Goal: Find specific fact: Find specific fact

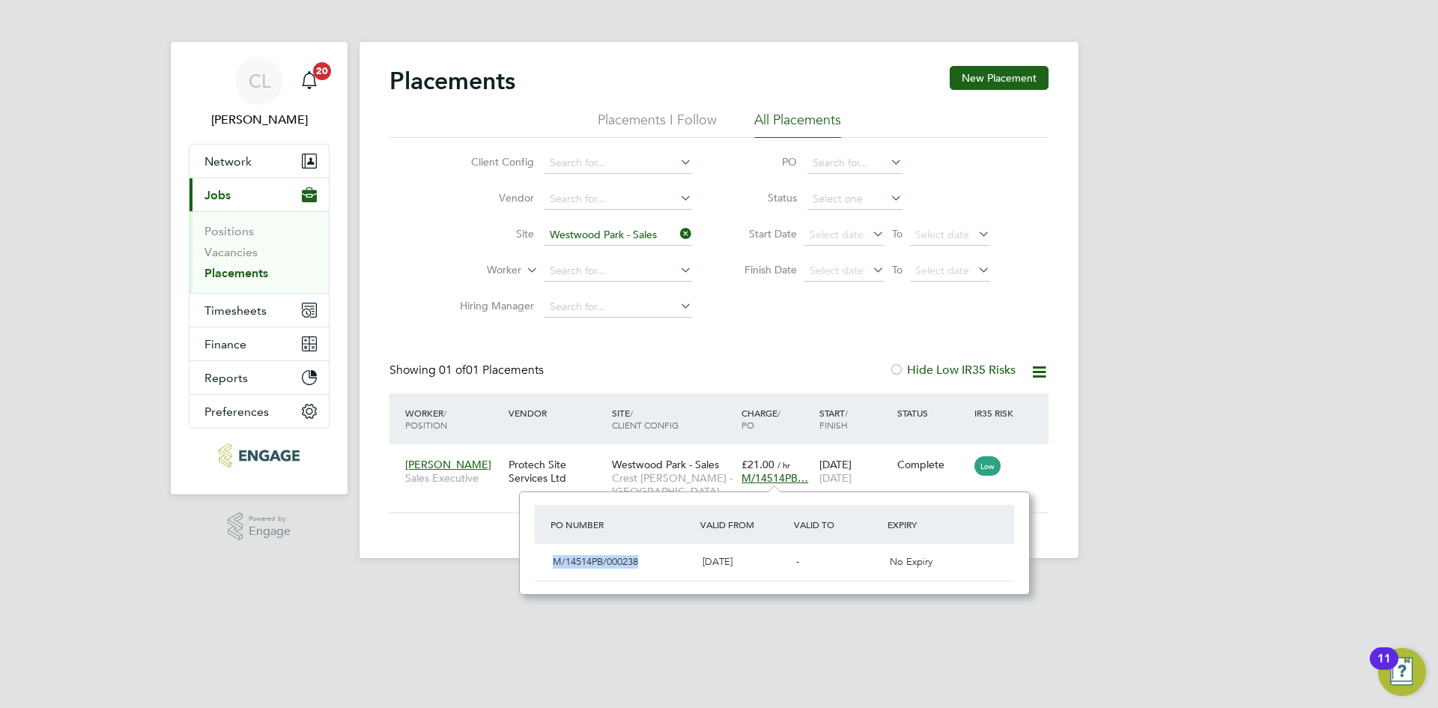
click at [677, 236] on icon at bounding box center [677, 233] width 0 height 21
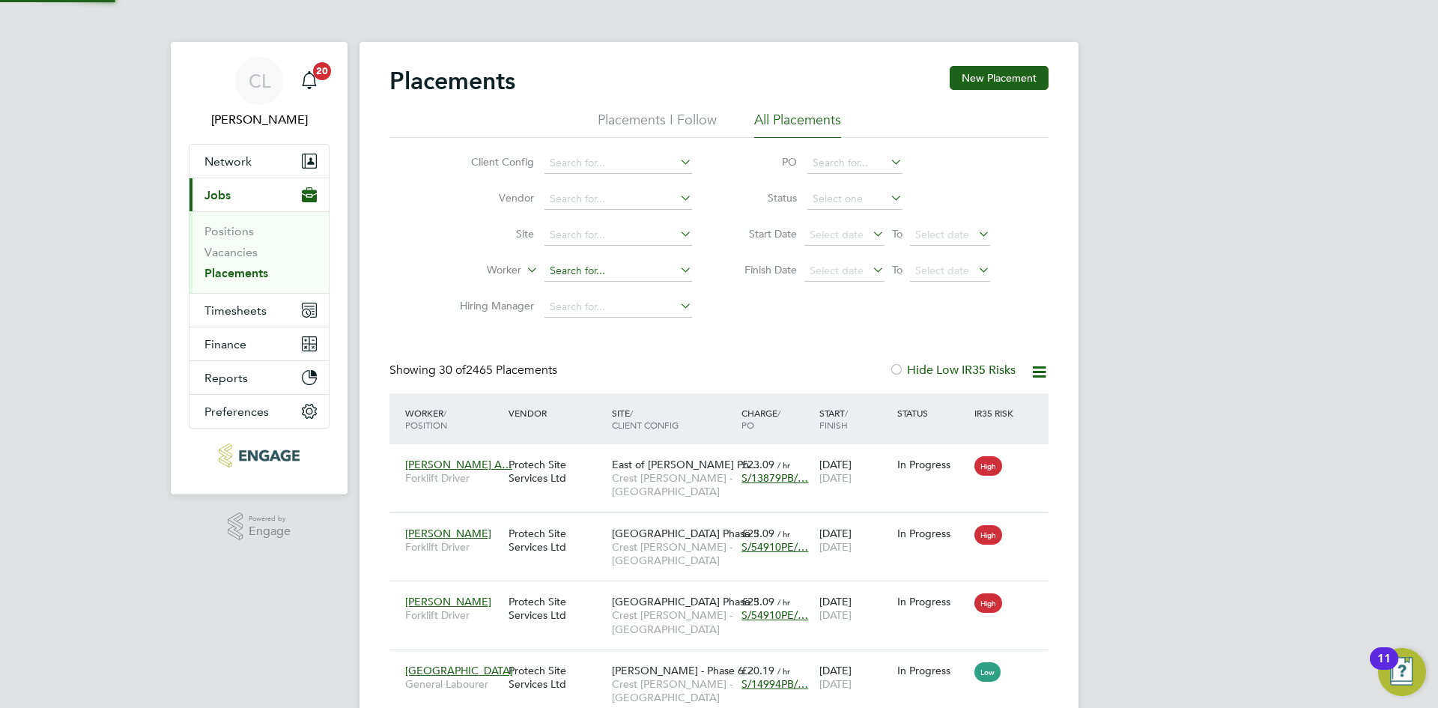
click at [579, 276] on input at bounding box center [618, 271] width 148 height 21
type input "[PERSON_NAME]"
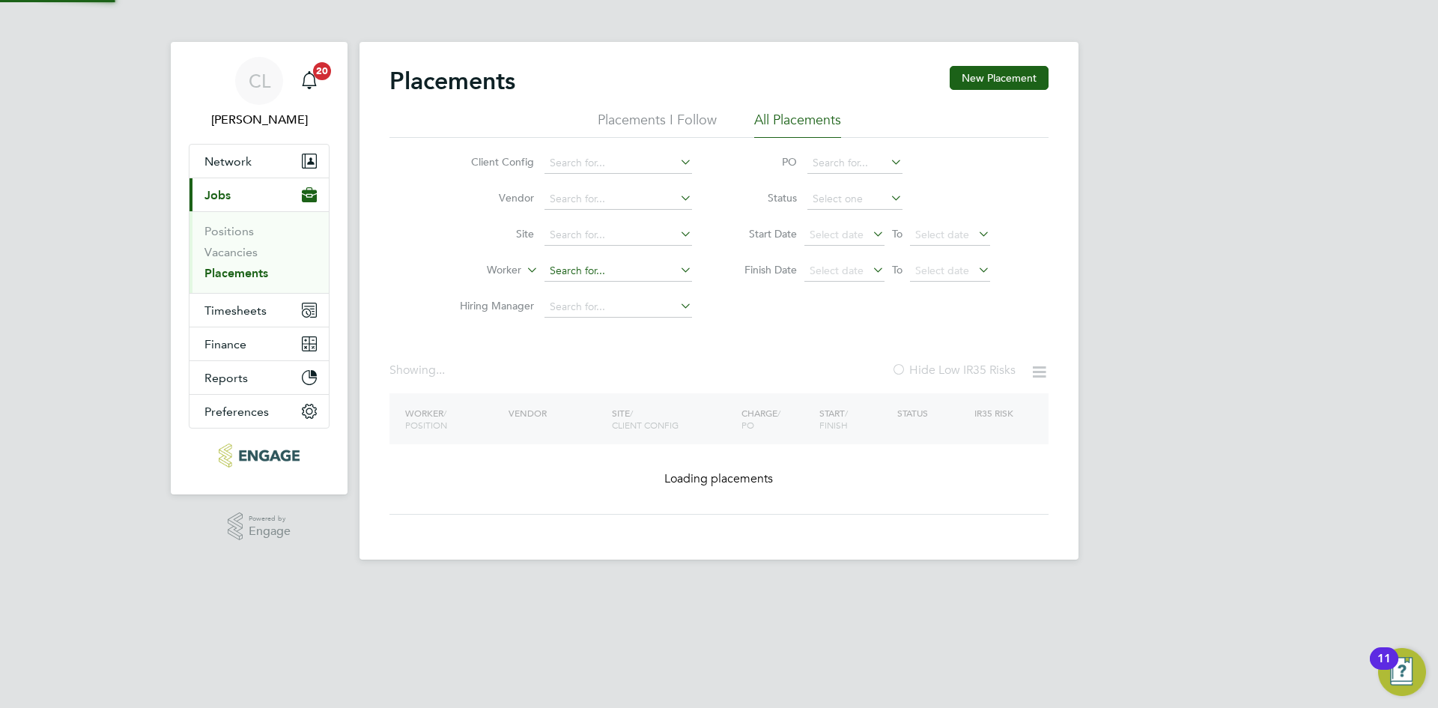
click at [687, 281] on div "Placements New Placement Placements I Follow All Placements Client Config Vendo…" at bounding box center [718, 300] width 719 height 517
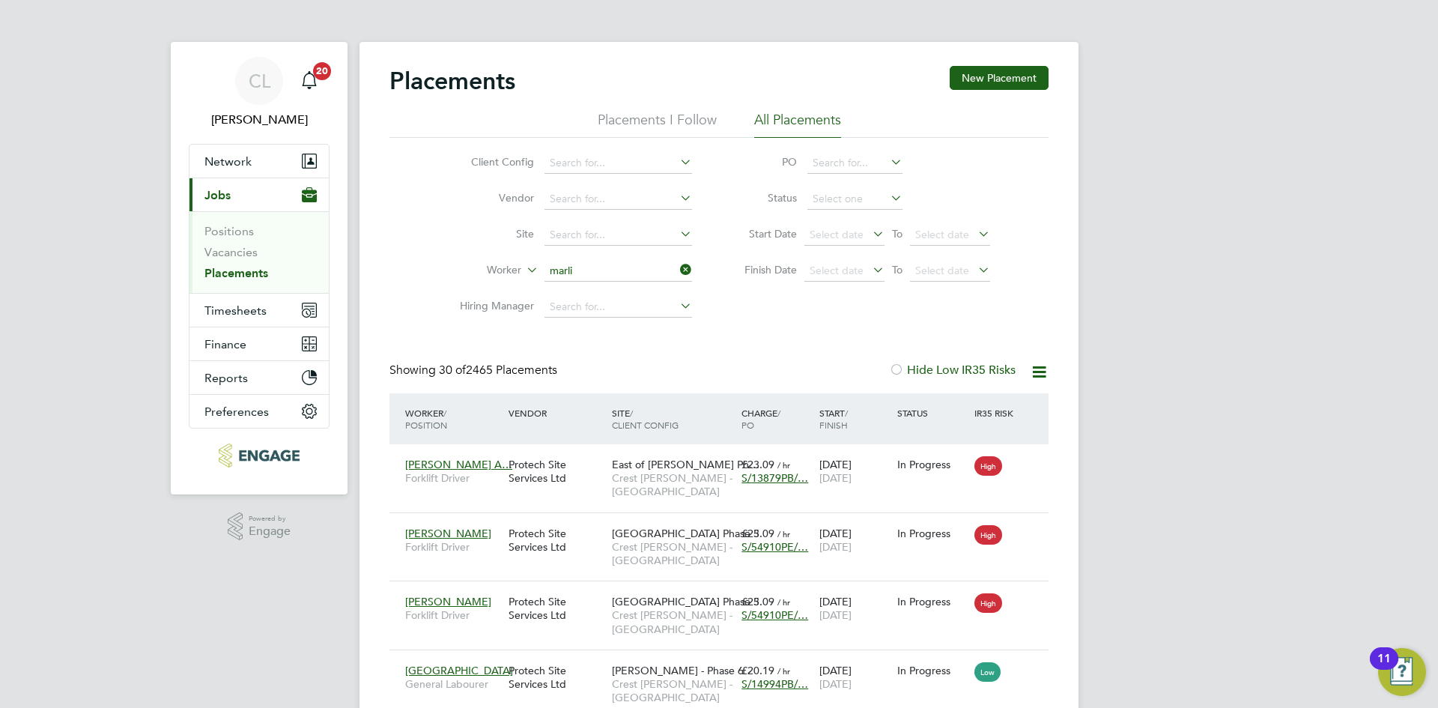
click at [617, 285] on li "[PERSON_NAME]" at bounding box center [618, 292] width 149 height 20
type input "[PERSON_NAME]"
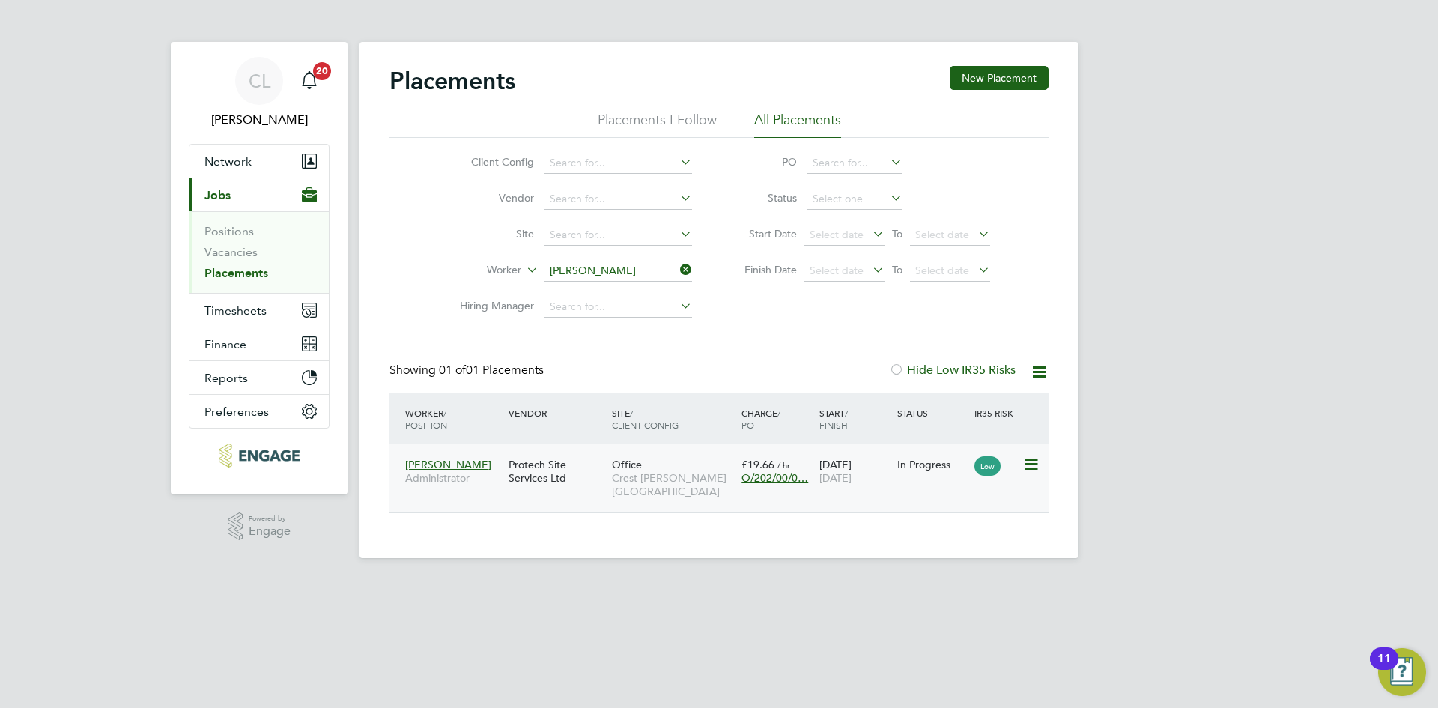
click at [778, 479] on span "O/202/00/0…" at bounding box center [774, 477] width 67 height 13
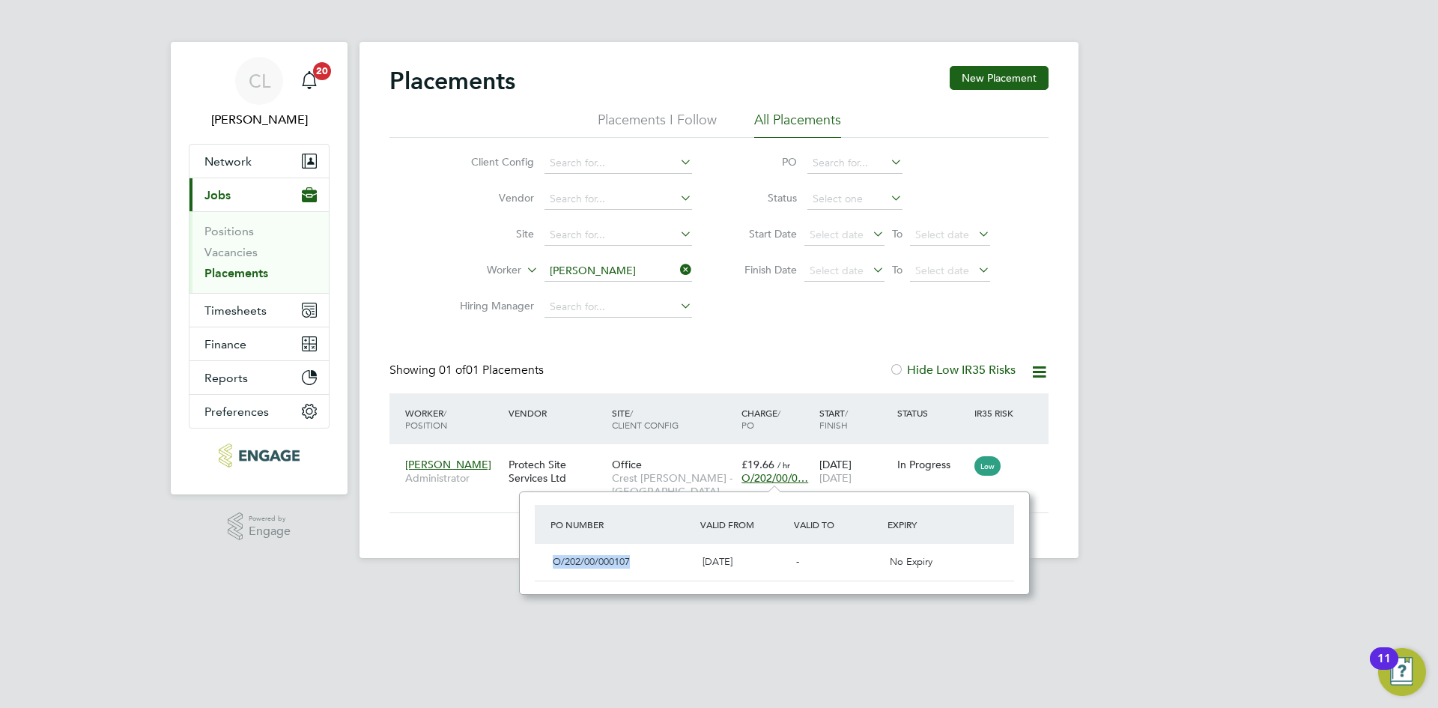
drag, startPoint x: 644, startPoint y: 565, endPoint x: 527, endPoint y: 557, distance: 117.0
click at [527, 557] on div "PO Number Valid From Valid To Expiry O/202/00/000107 [DATE] - No Expiry" at bounding box center [774, 542] width 511 height 103
copy span "O/202/00/000107"
